Goal: Find contact information

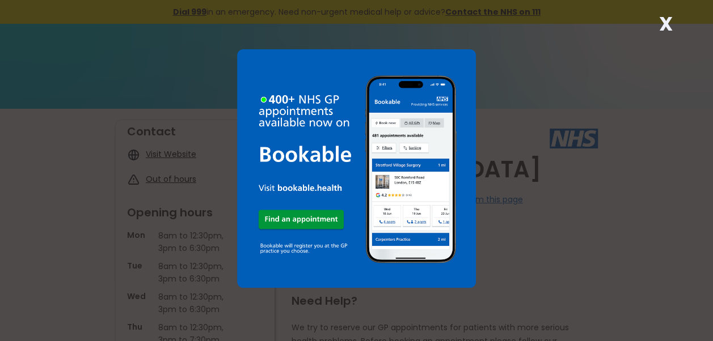
click at [666, 22] on strong "X" at bounding box center [666, 23] width 14 height 27
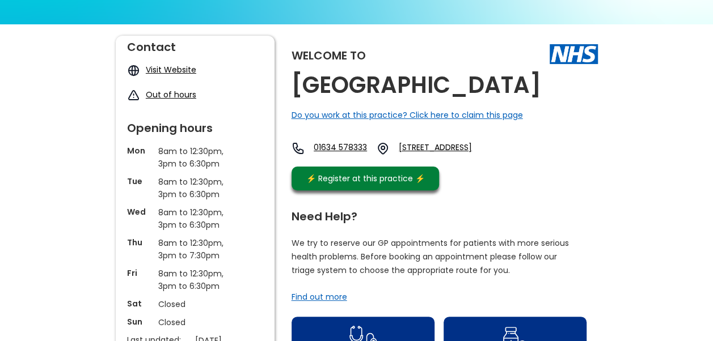
scroll to position [57, 0]
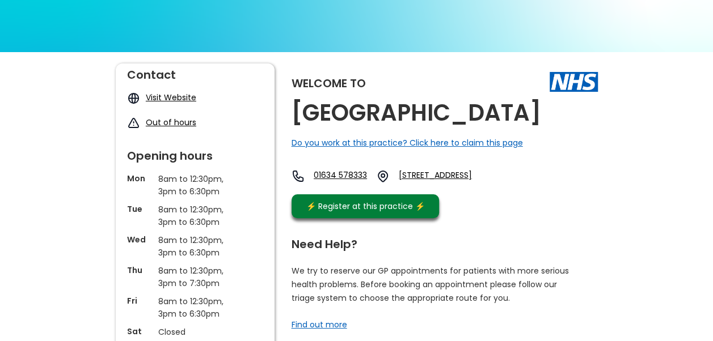
click at [335, 174] on link "01634 578333" at bounding box center [340, 177] width 53 height 14
click at [348, 174] on link "01634 578333" at bounding box center [340, 177] width 53 height 14
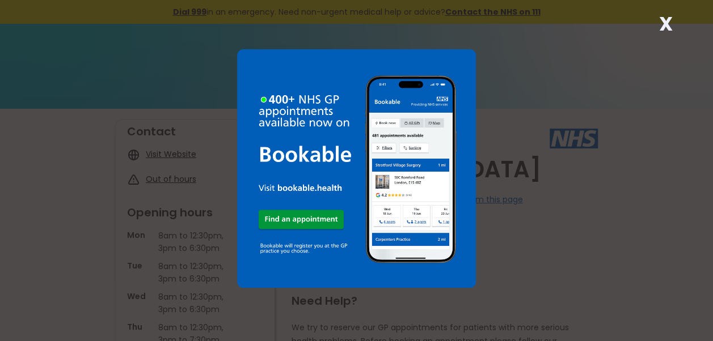
click at [665, 29] on strong "X" at bounding box center [666, 23] width 14 height 27
